Goal: Check status: Check status

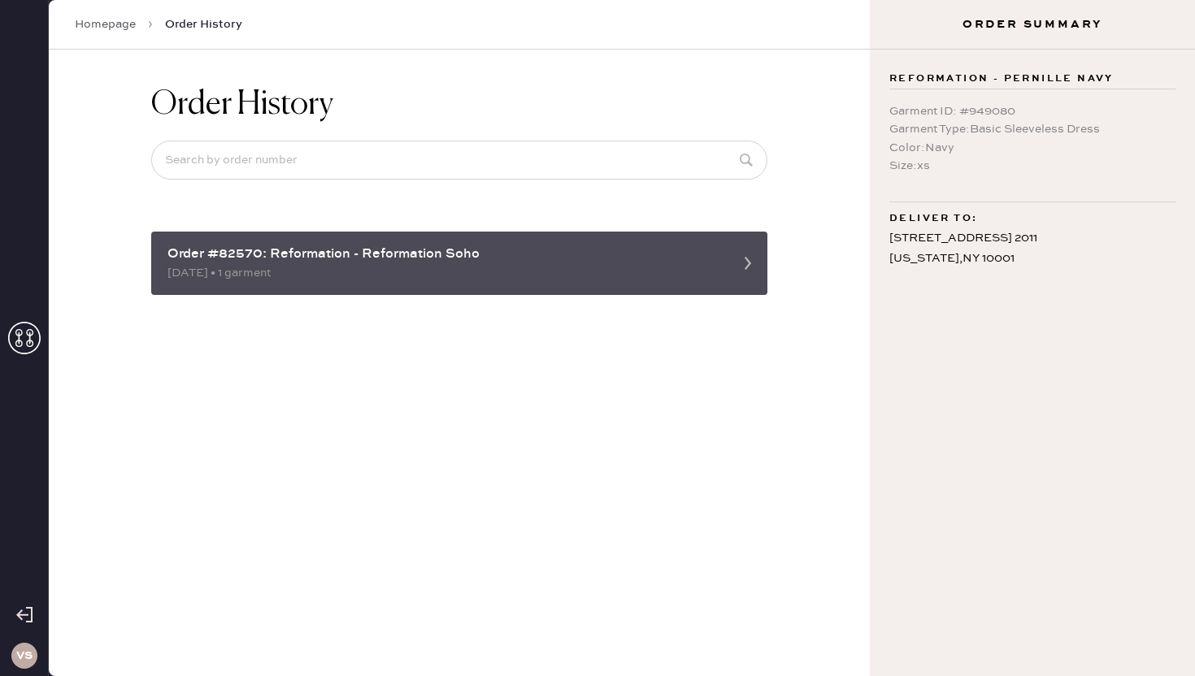
click at [309, 257] on div "Order #82570: Reformation - Reformation Soho" at bounding box center [444, 255] width 554 height 20
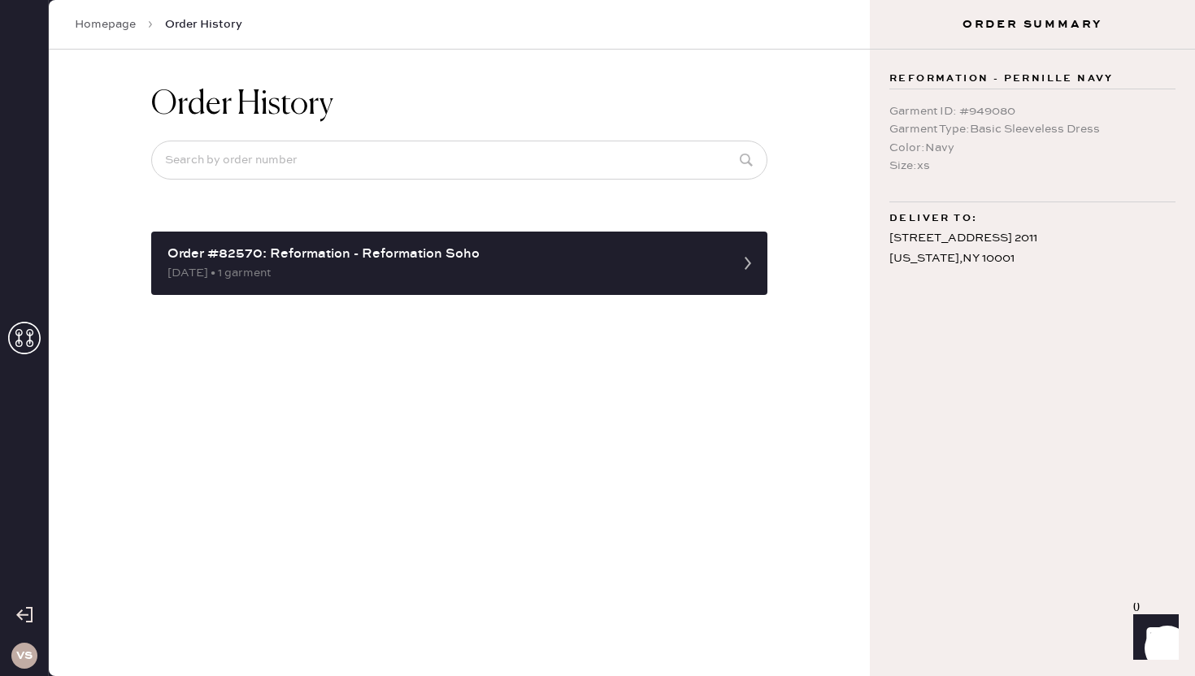
click at [36, 338] on icon at bounding box center [24, 338] width 33 height 33
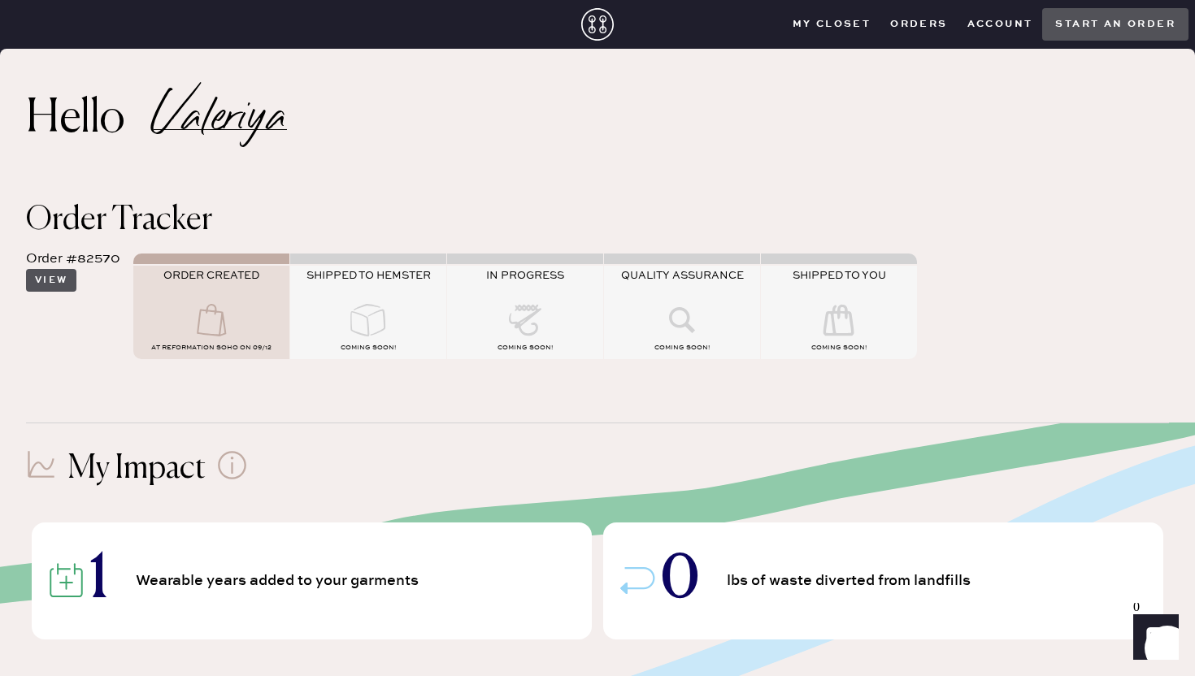
click at [60, 276] on button "View" at bounding box center [51, 280] width 50 height 23
